Goal: Transaction & Acquisition: Obtain resource

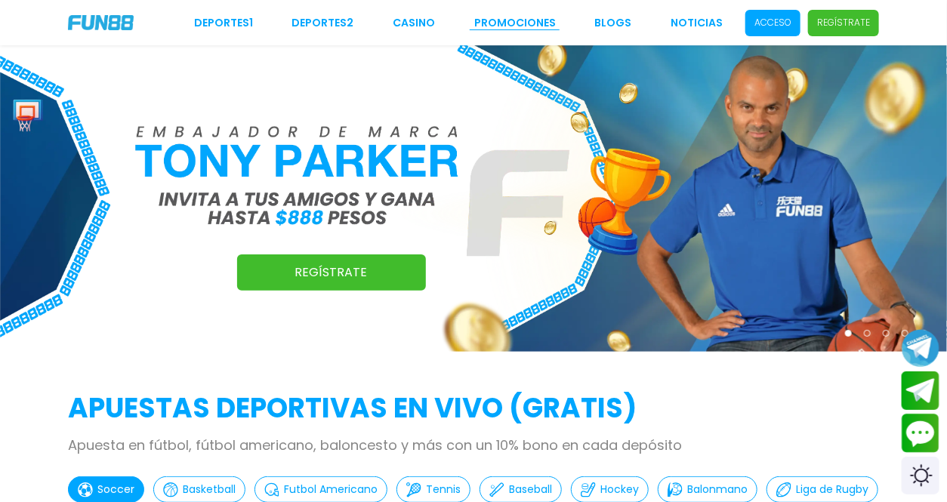
click at [511, 21] on link "Promociones" at bounding box center [515, 23] width 82 height 16
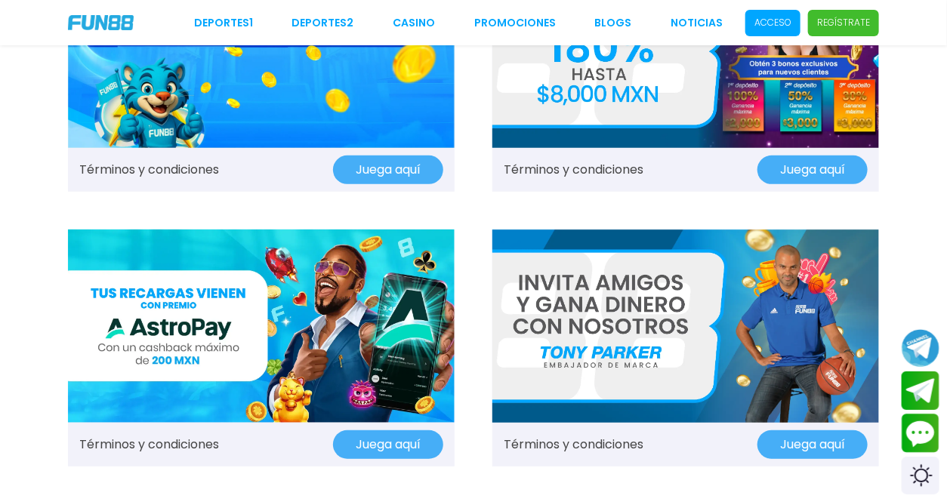
scroll to position [168, 0]
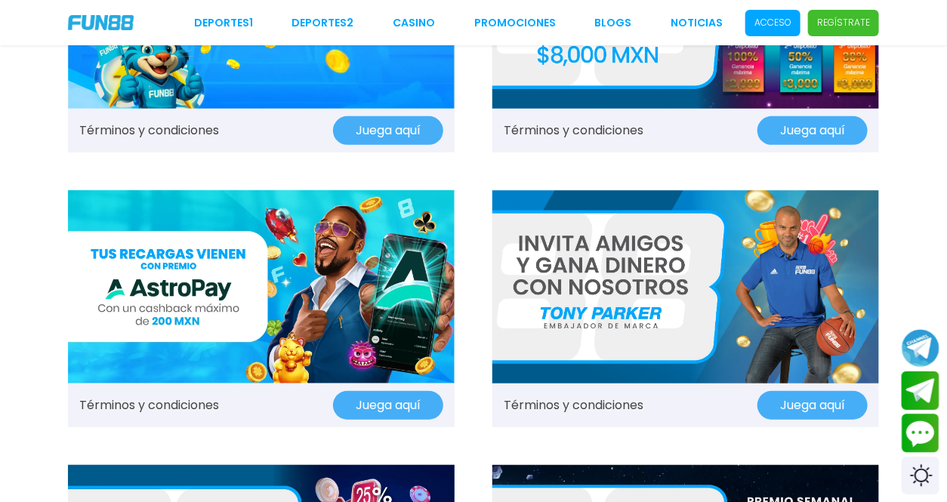
click at [396, 128] on button "Juega aquí" at bounding box center [388, 130] width 110 height 29
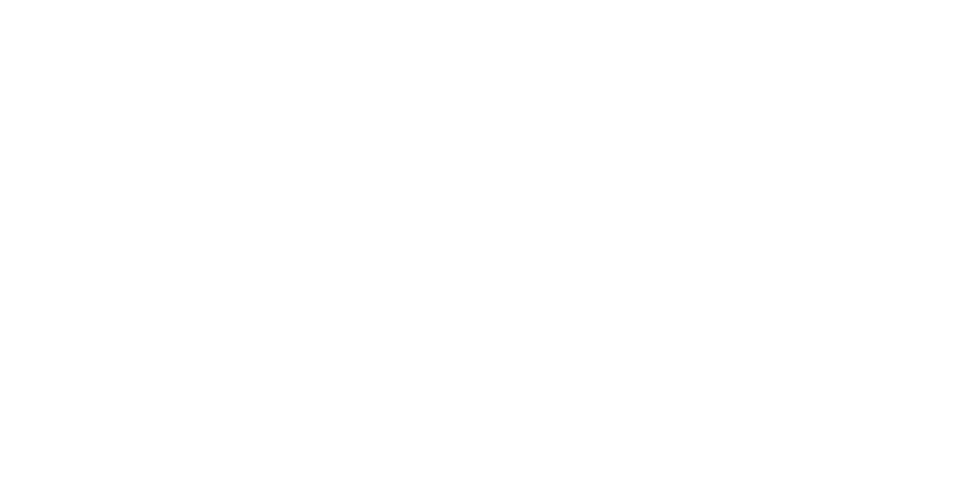
scroll to position [0, 0]
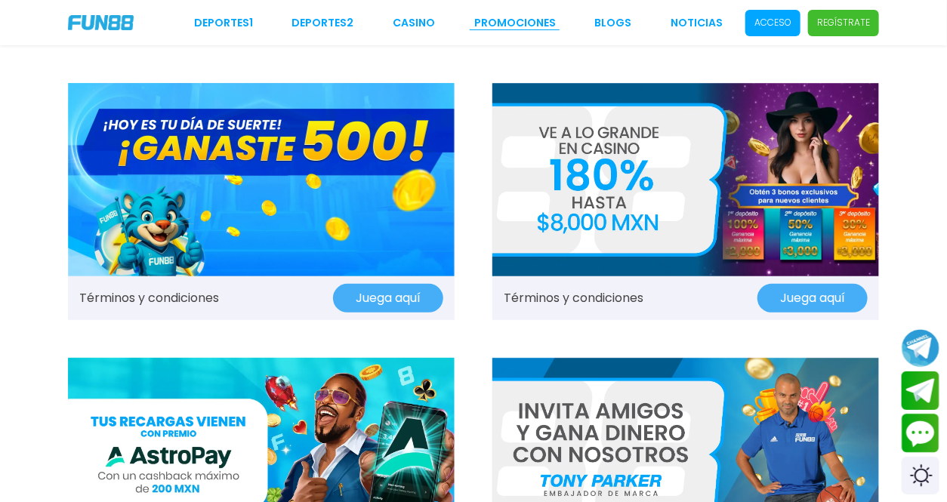
click at [522, 26] on link "Promociones" at bounding box center [515, 23] width 82 height 16
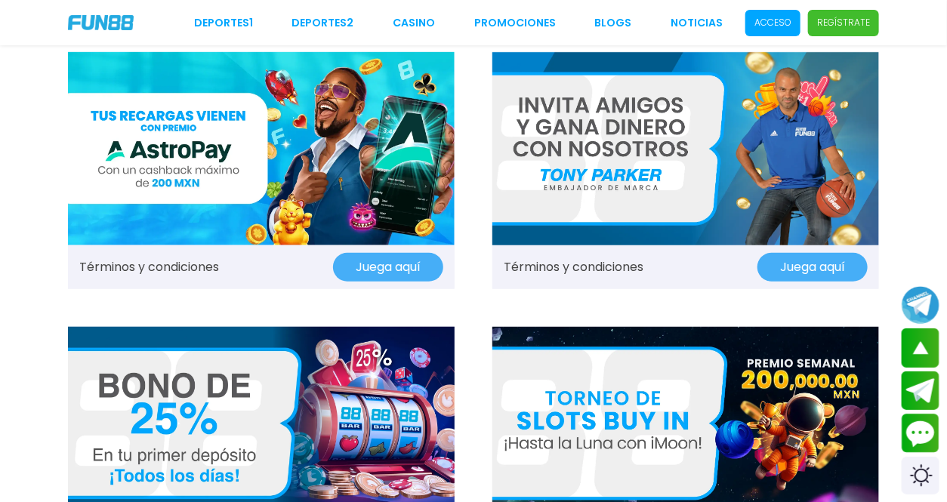
scroll to position [335, 0]
